Goal: Information Seeking & Learning: Learn about a topic

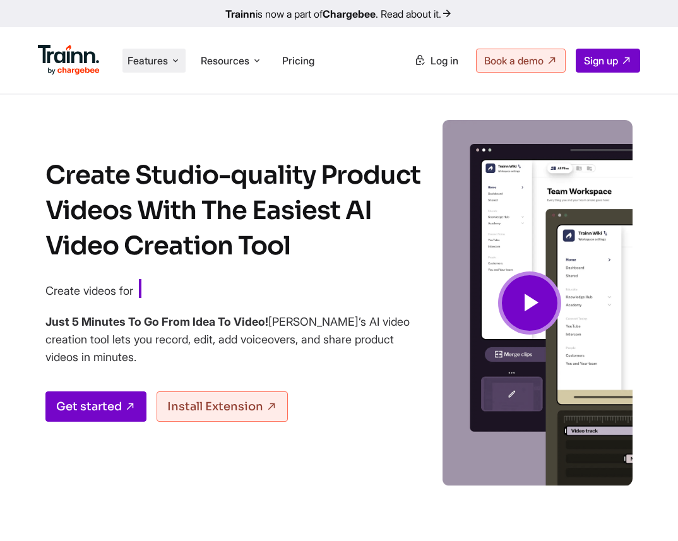
click at [135, 64] on span "Features" at bounding box center [147, 61] width 40 height 14
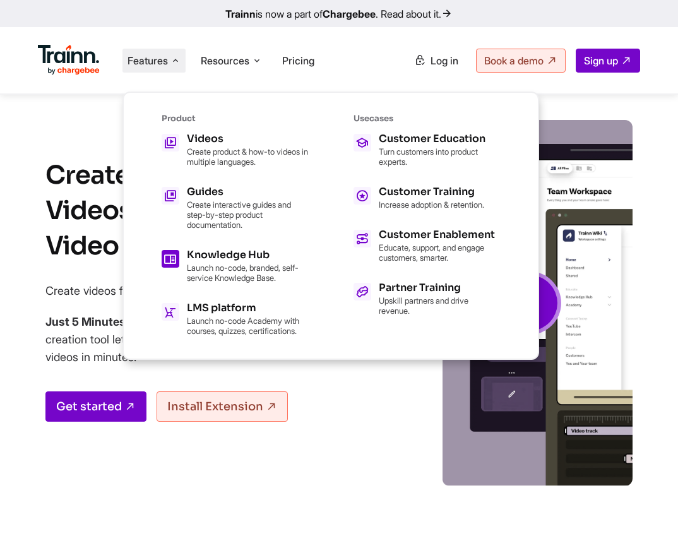
click at [182, 261] on link "Knowledge Hub Launch no-code, branded, self-service Knowledge Base." at bounding box center [235, 266] width 146 height 33
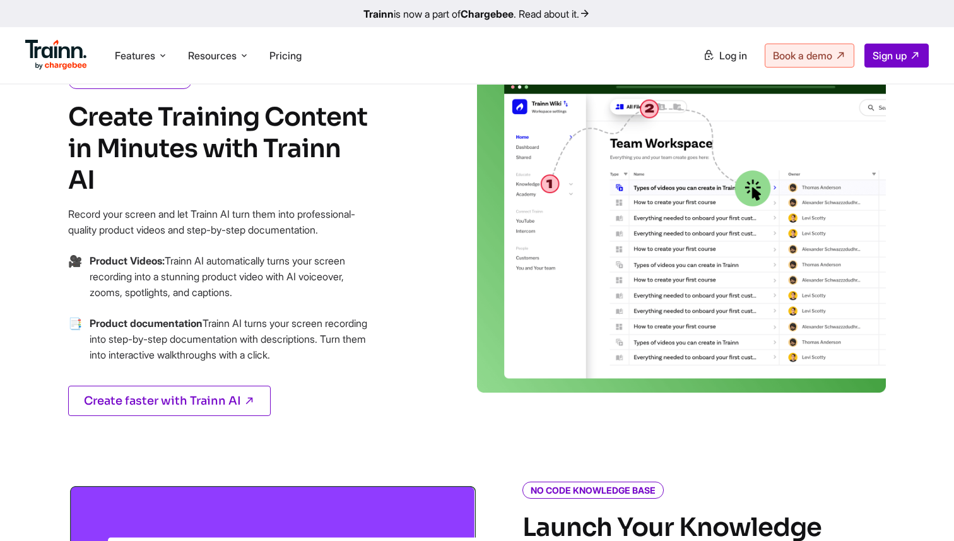
scroll to position [667, 0]
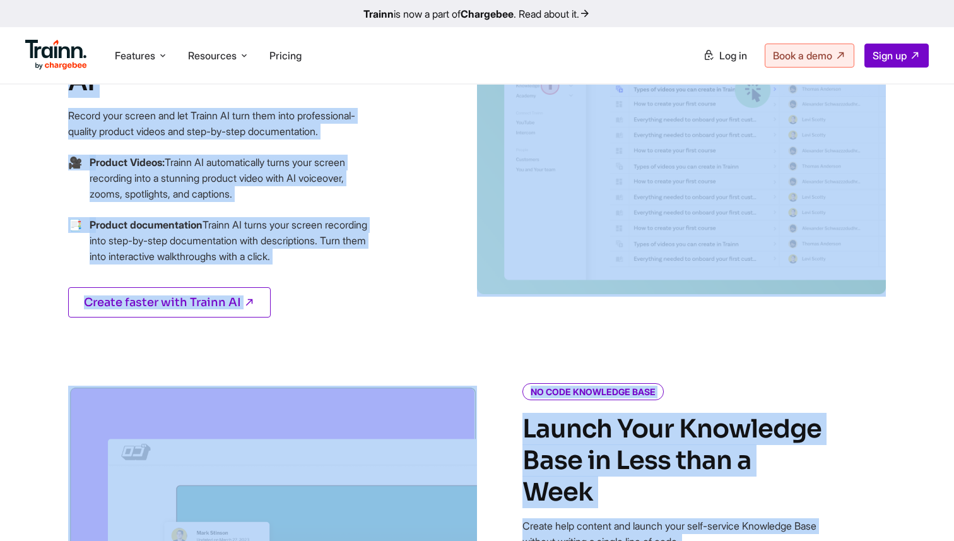
drag, startPoint x: 31, startPoint y: 125, endPoint x: 695, endPoint y: 540, distance: 783.0
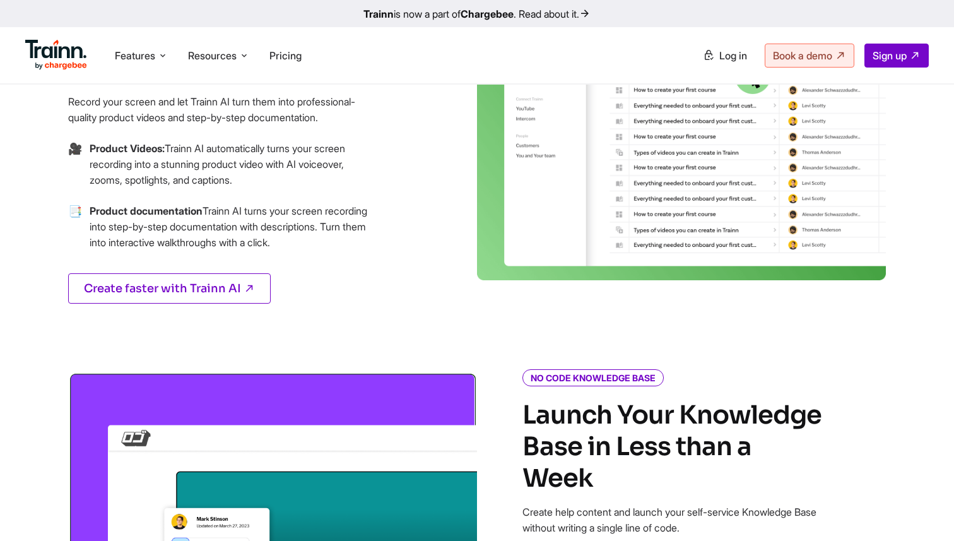
click at [401, 208] on div "AI CONTENT AUTHORING Create Training Content in Minutes with Trainn AI Record y…" at bounding box center [250, 148] width 454 height 372
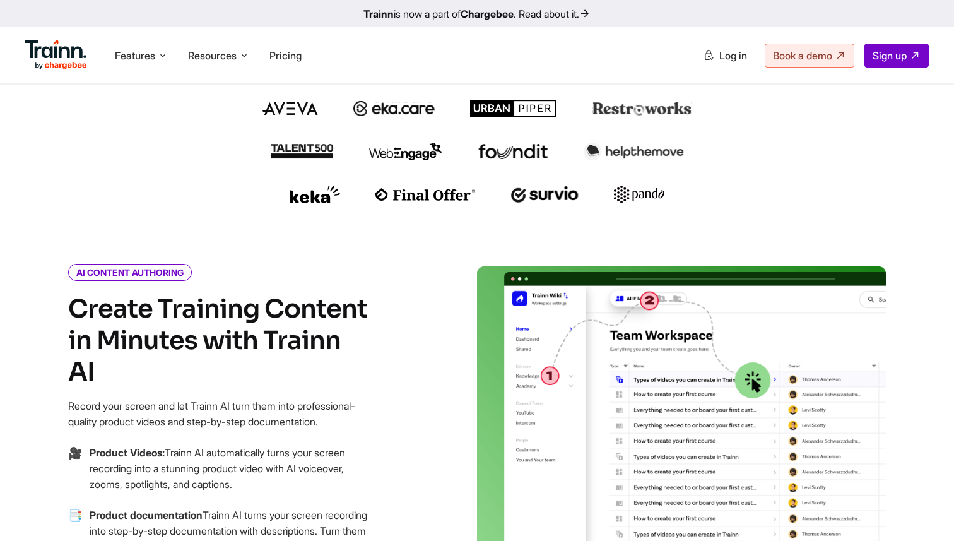
scroll to position [0, 0]
